Goal: Task Accomplishment & Management: Manage account settings

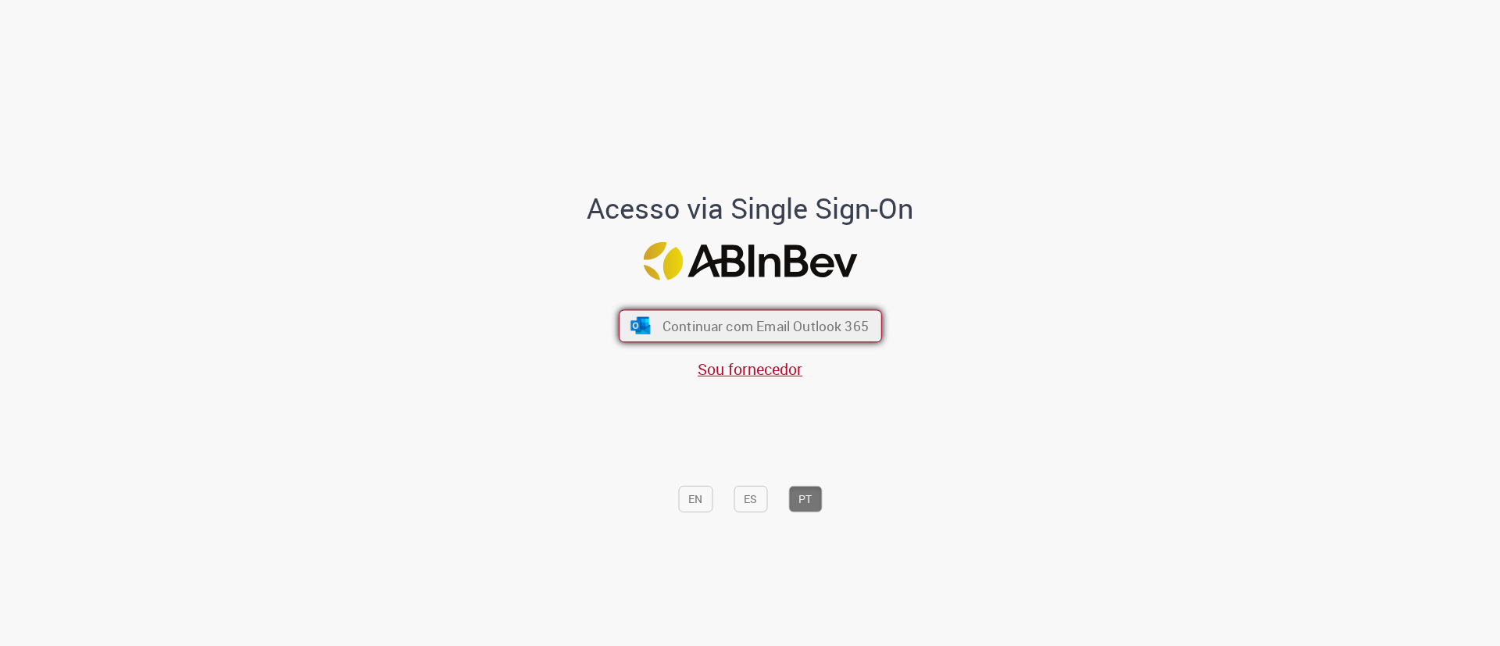
click at [677, 326] on span "Continuar com Email Outlook 365" at bounding box center [765, 326] width 206 height 18
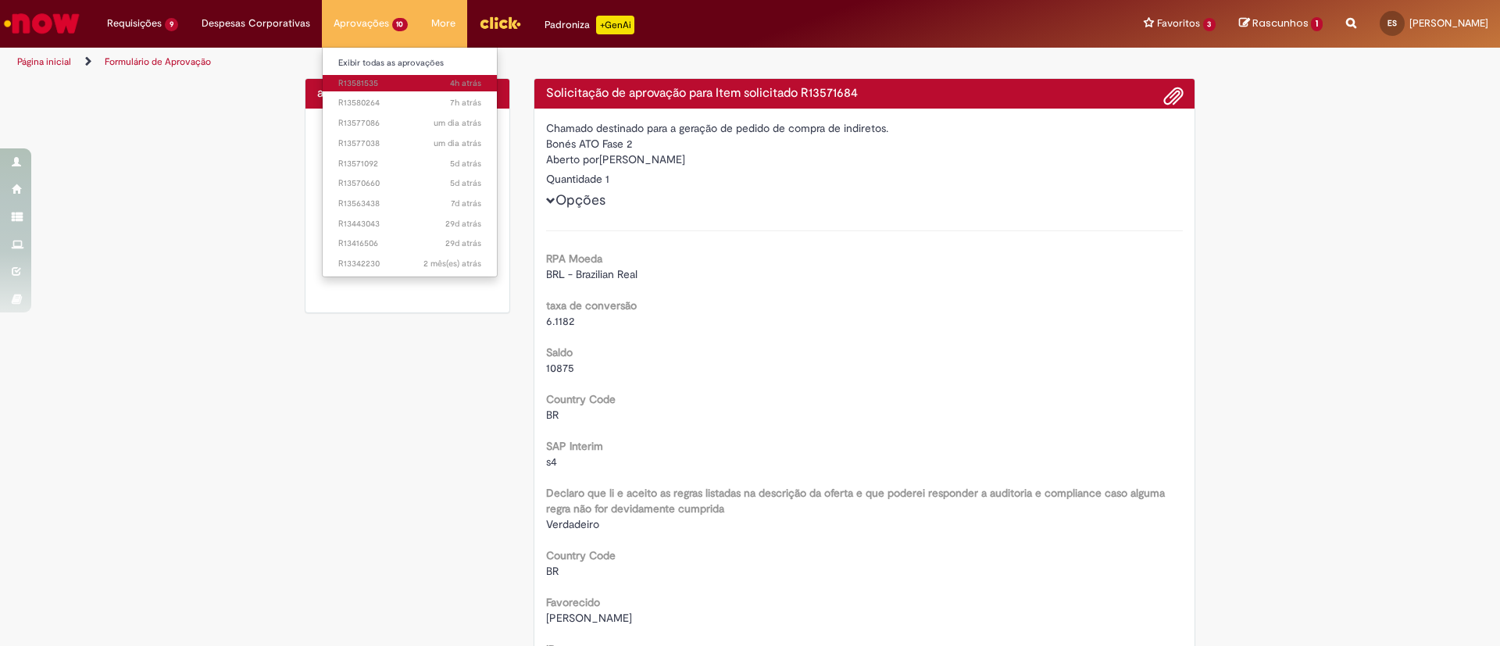
click at [348, 85] on span "4h atrás 4 horas atrás R13581535" at bounding box center [410, 83] width 144 height 12
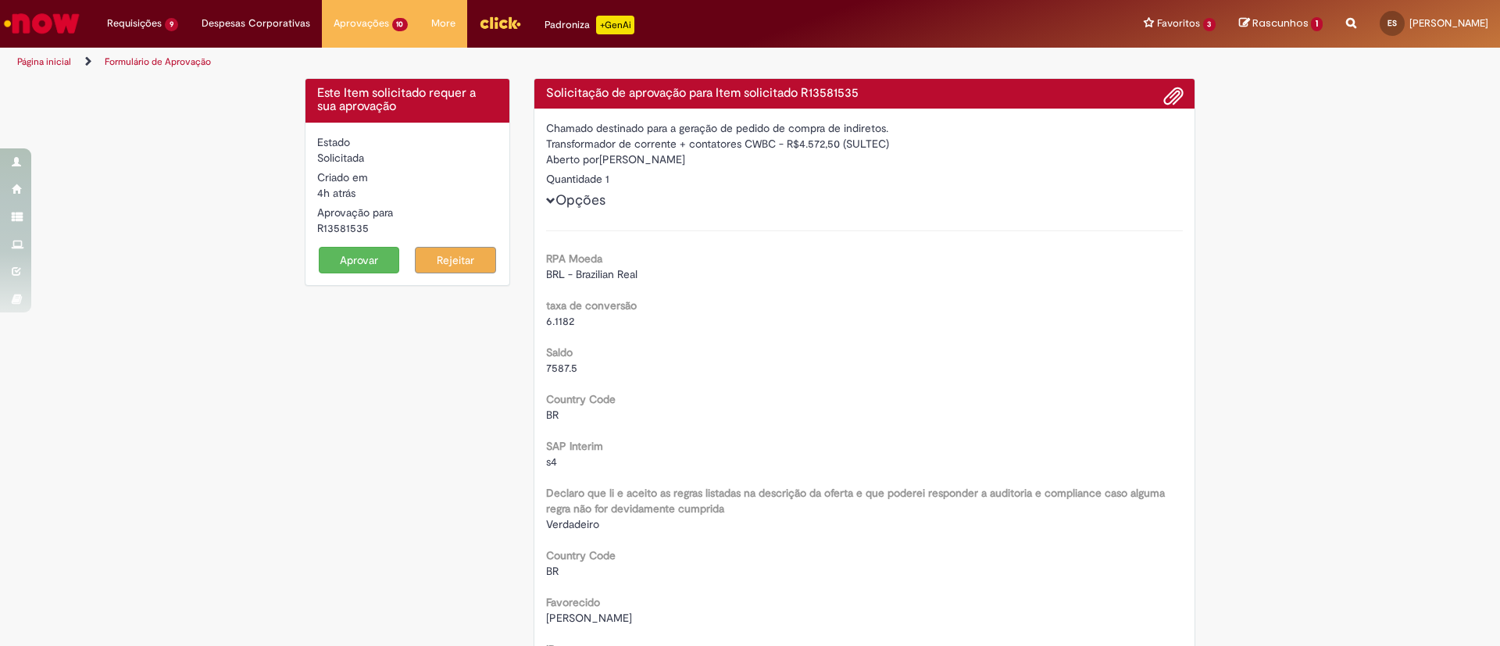
click at [337, 262] on button "Aprovar" at bounding box center [359, 260] width 81 height 27
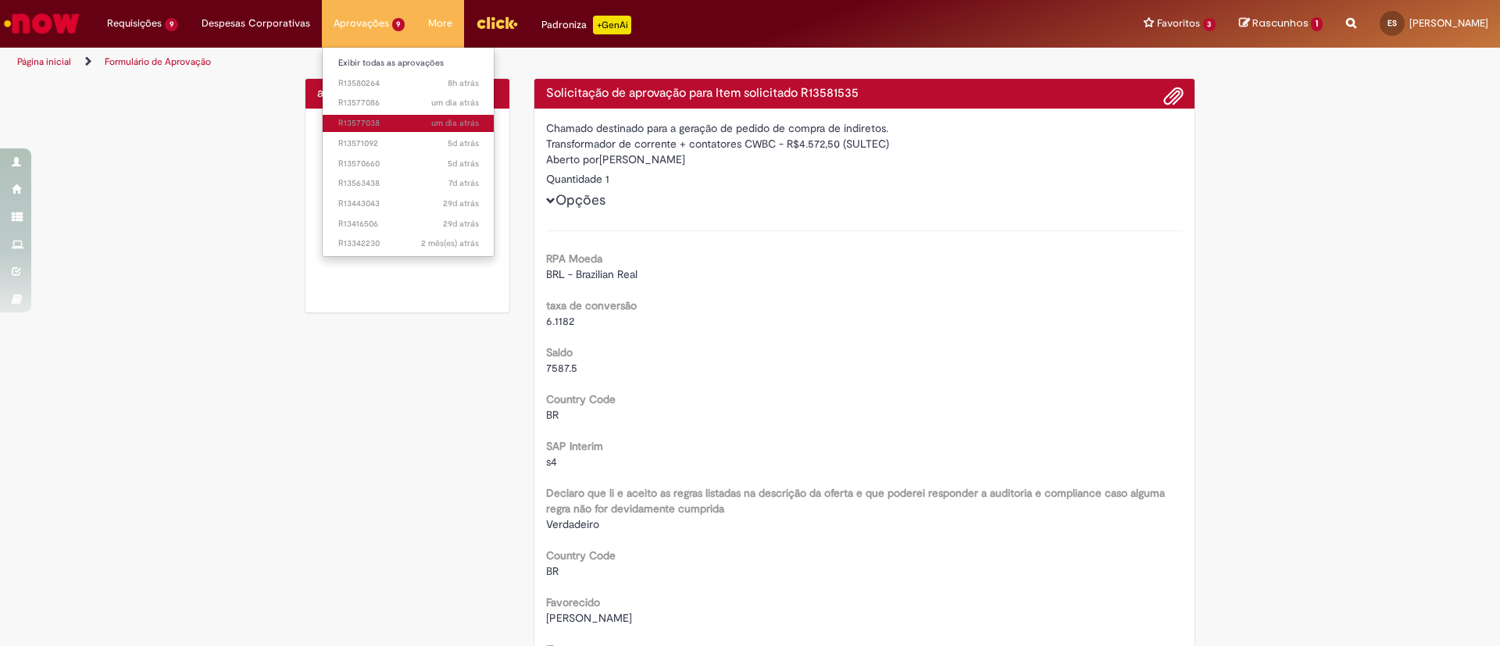
click at [358, 121] on span "um dia atrás um dia atrás R13577038" at bounding box center [408, 123] width 141 height 12
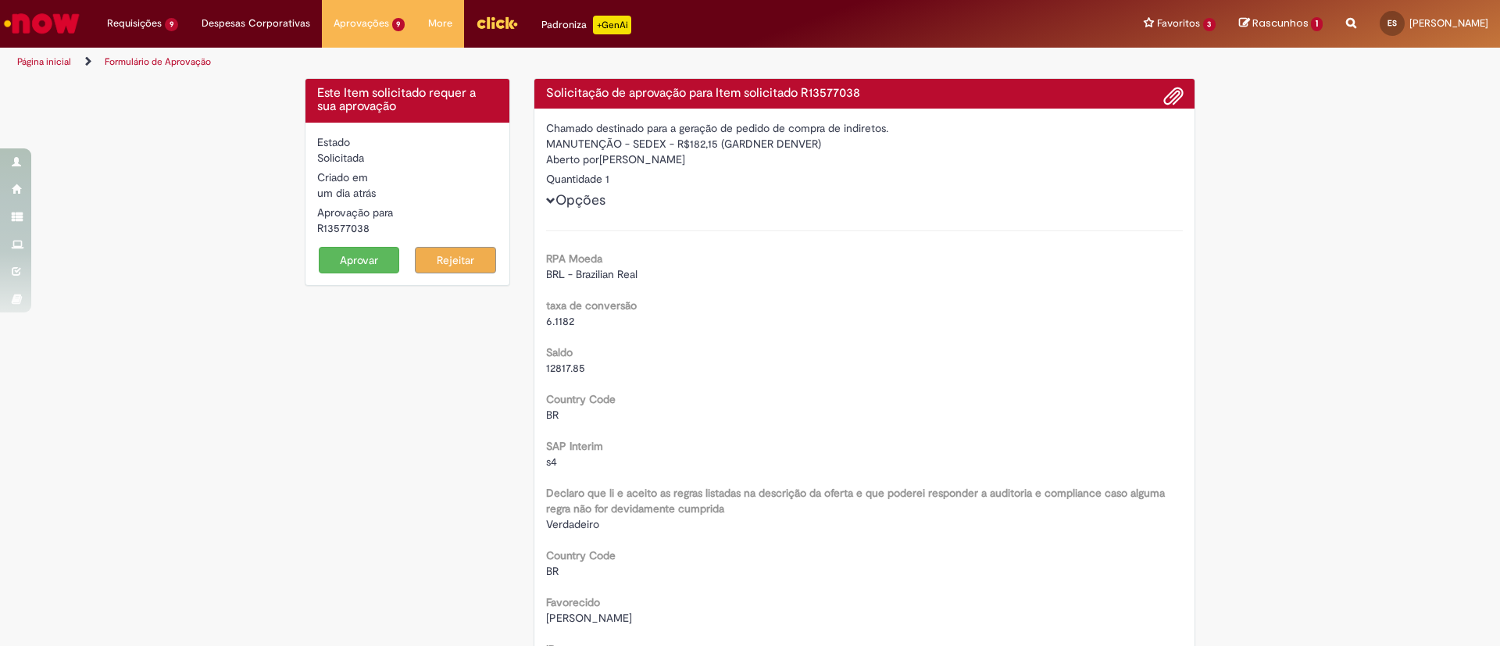
click at [366, 254] on button "Aprovar" at bounding box center [359, 260] width 81 height 27
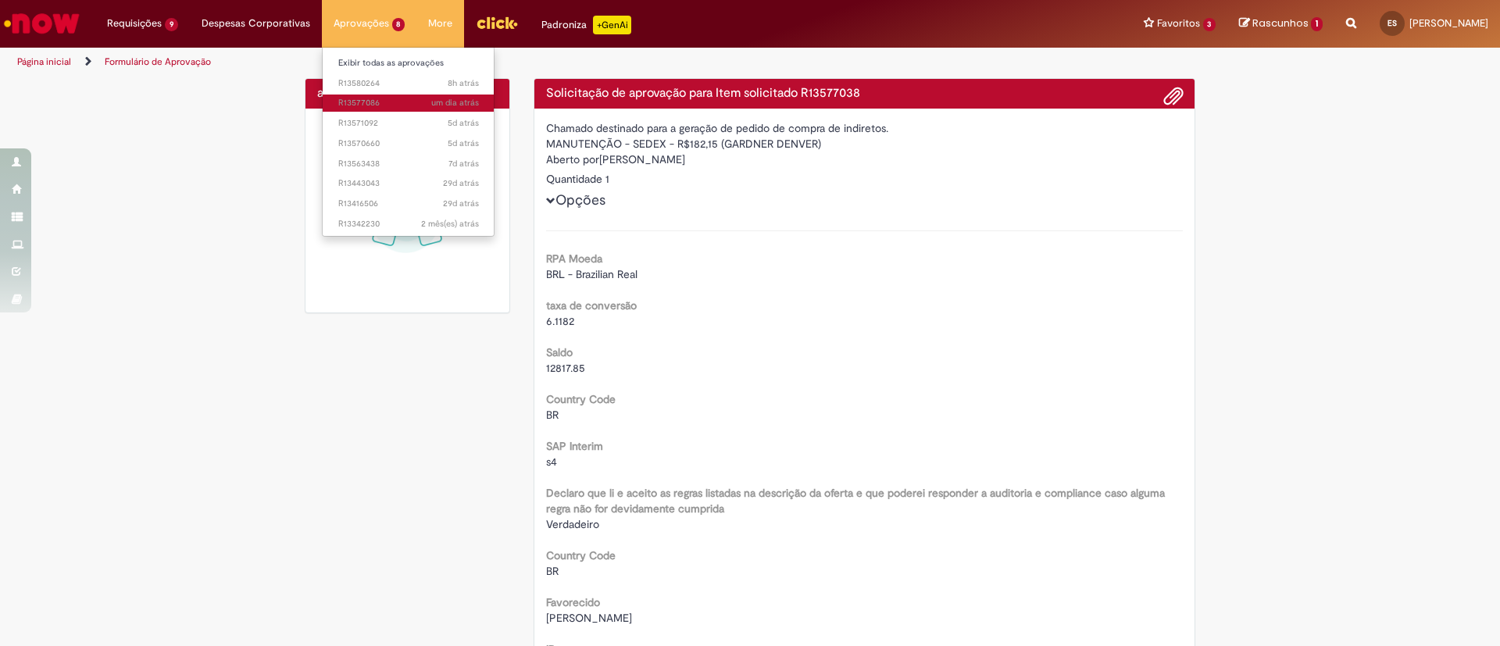
click at [358, 107] on span "um dia atrás um dia atrás R13577086" at bounding box center [408, 103] width 141 height 12
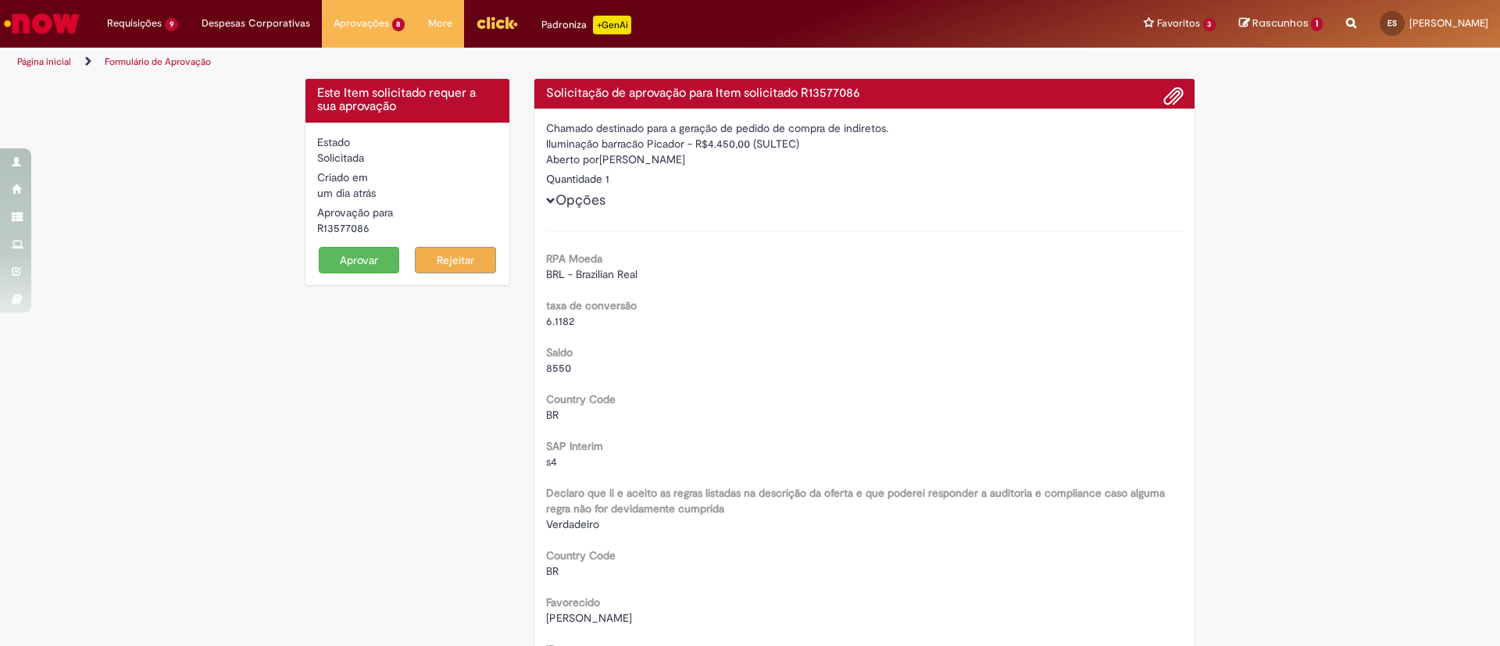
click at [334, 267] on button "Aprovar" at bounding box center [359, 260] width 81 height 27
